Goal: Task Accomplishment & Management: Manage account settings

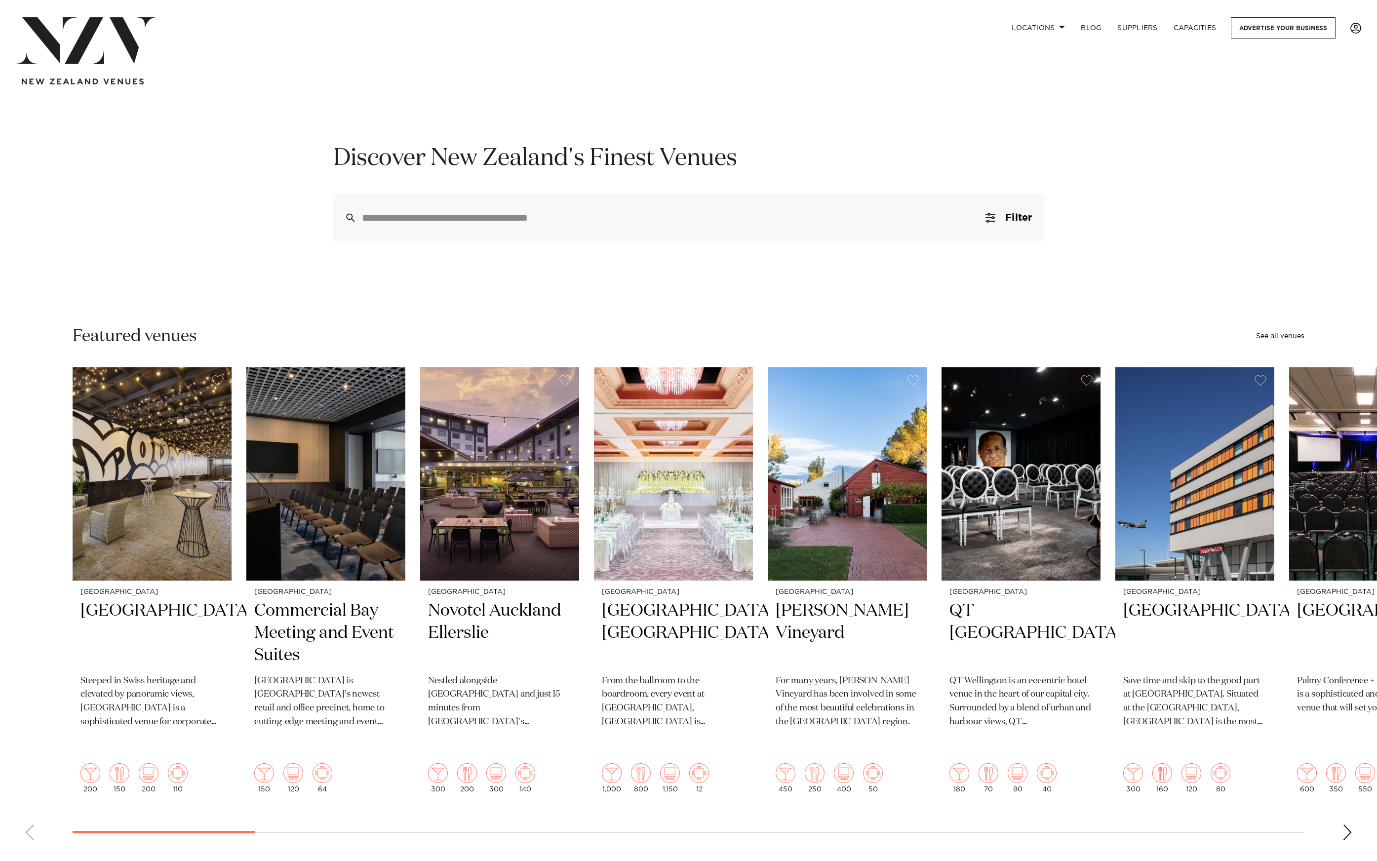
click at [1356, 32] on span at bounding box center [1355, 28] width 11 height 11
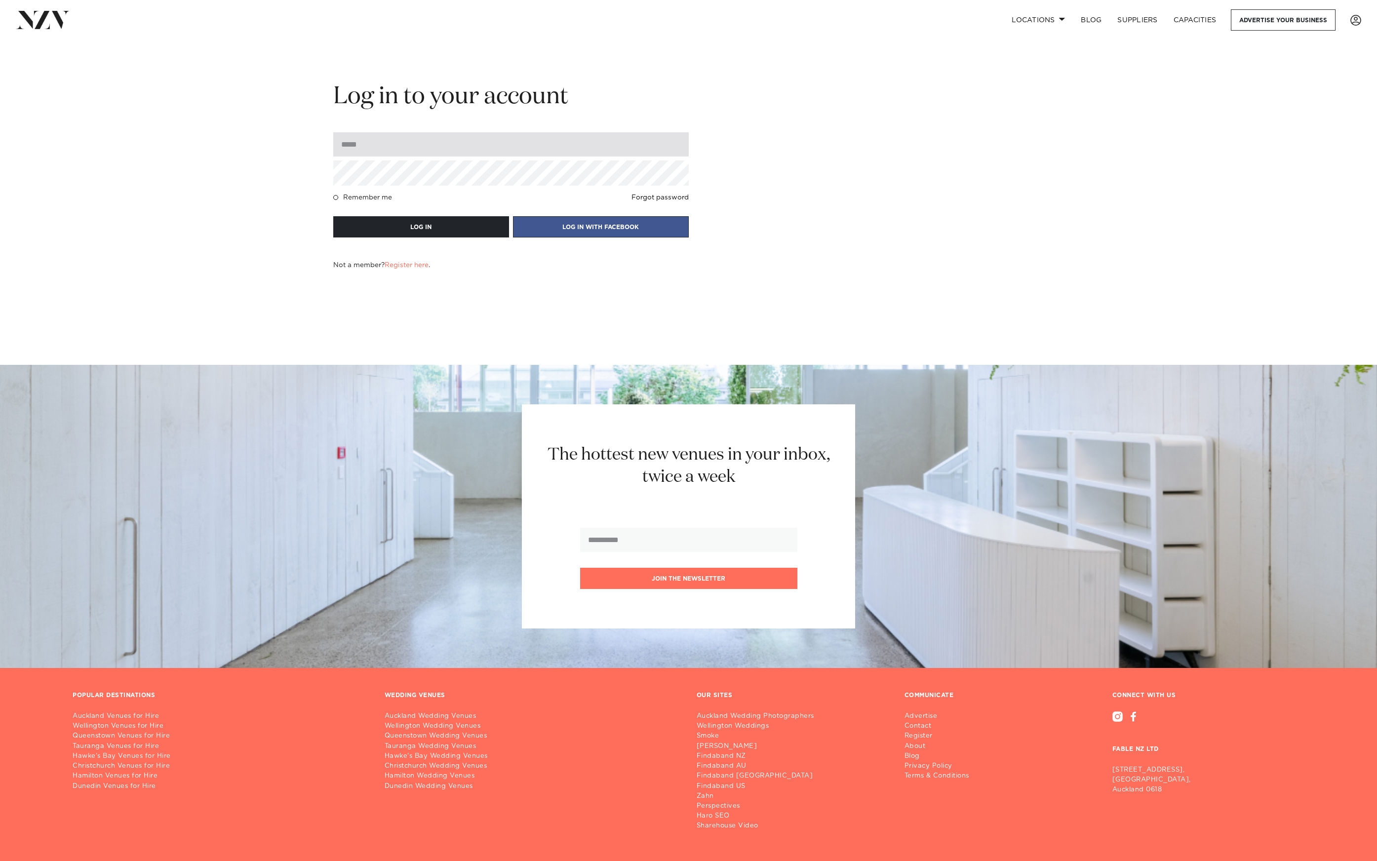
click at [480, 149] on input "email" at bounding box center [510, 144] width 355 height 24
type input "**********"
click at [333, 216] on button "LOG IN" at bounding box center [421, 226] width 176 height 21
